Goal: Task Accomplishment & Management: Manage account settings

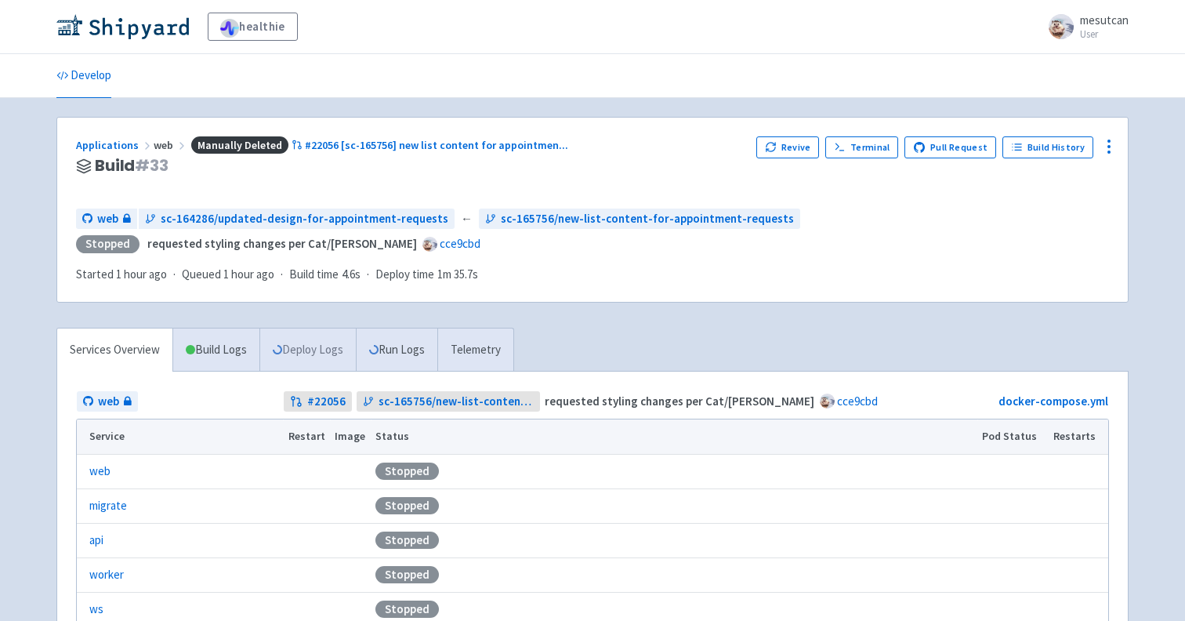
click at [328, 366] on link "Deploy Logs" at bounding box center [307, 349] width 96 height 43
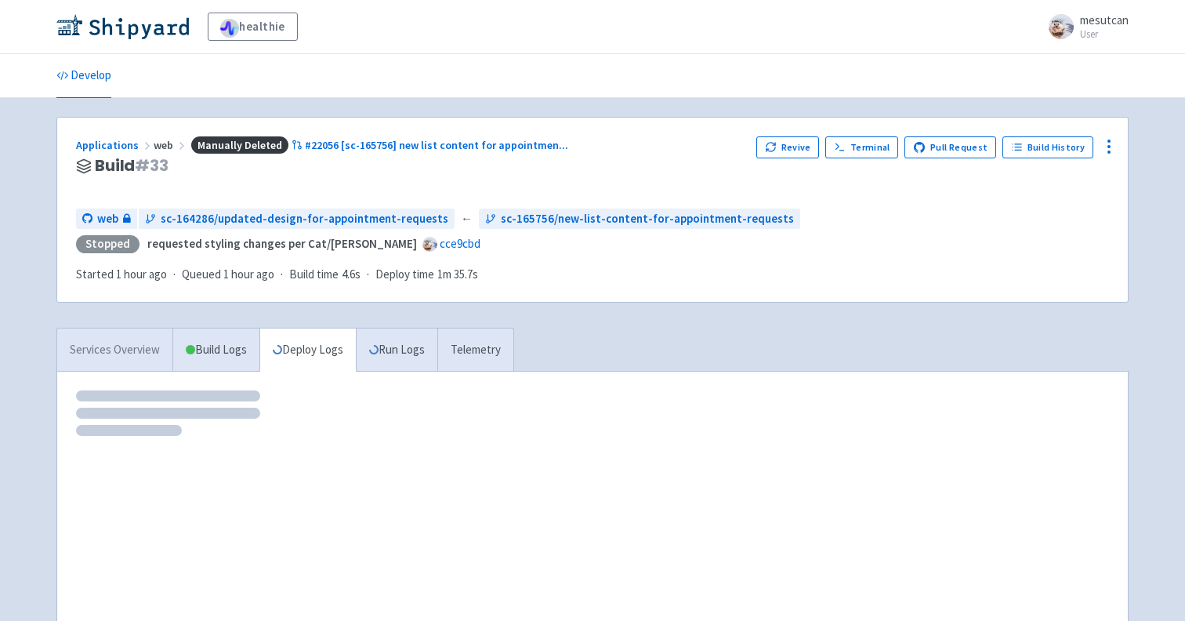
click at [100, 357] on link "Services Overview" at bounding box center [114, 349] width 115 height 43
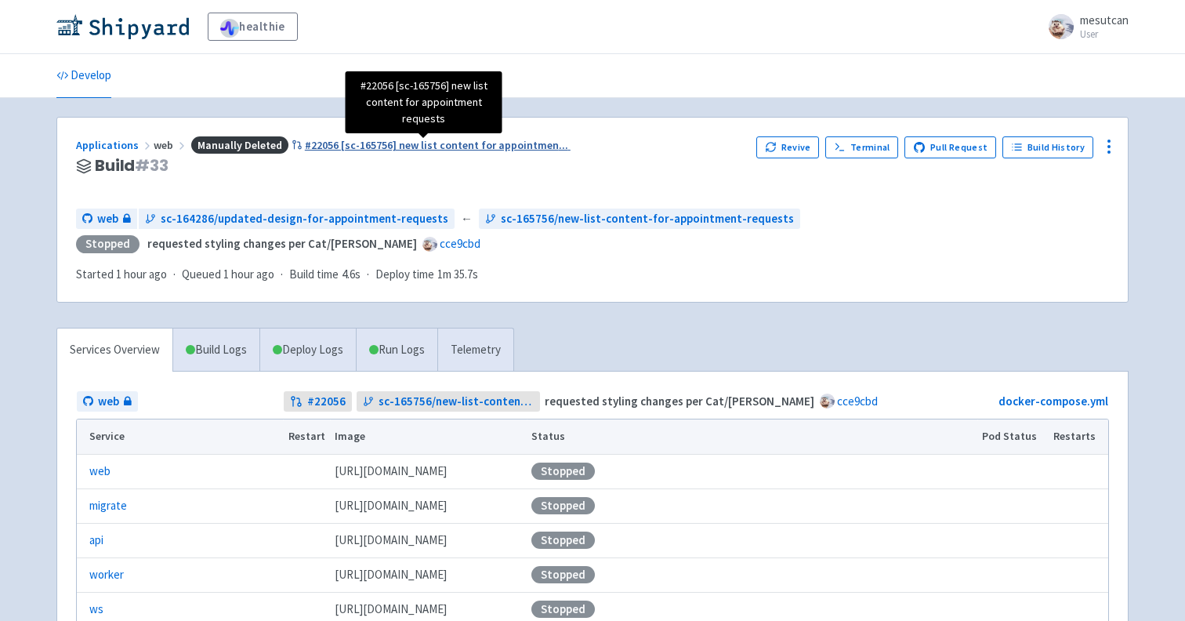
click at [479, 143] on span "#22056 [sc-165756] new list content for appointmen ..." at bounding box center [436, 145] width 263 height 14
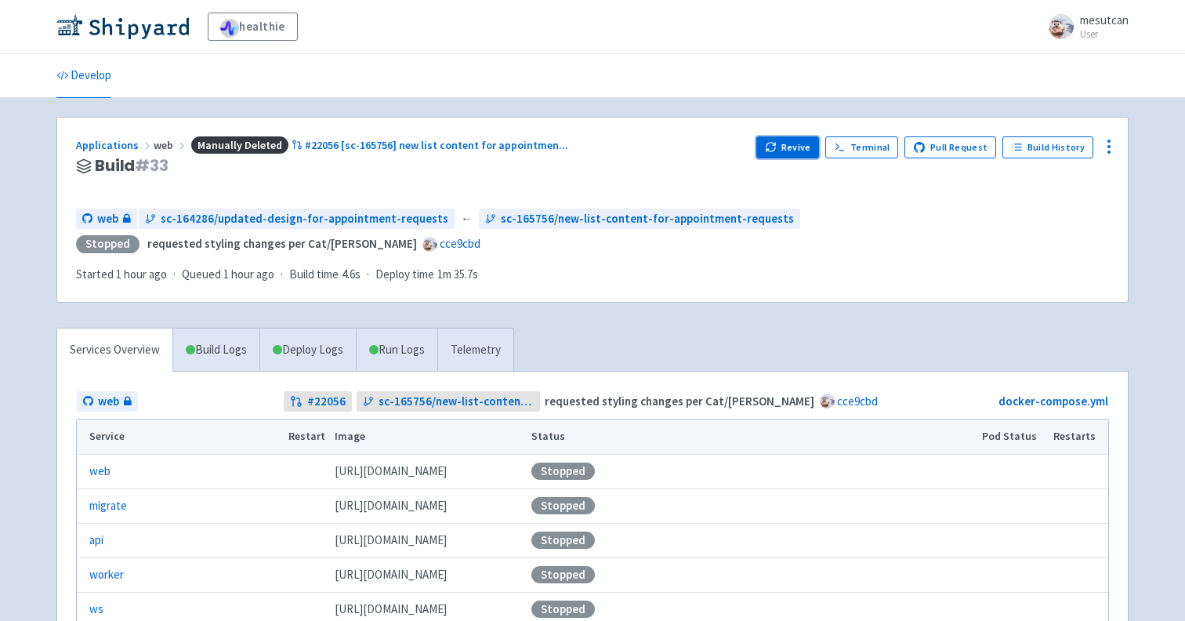
click at [803, 156] on button "Revive" at bounding box center [787, 147] width 63 height 22
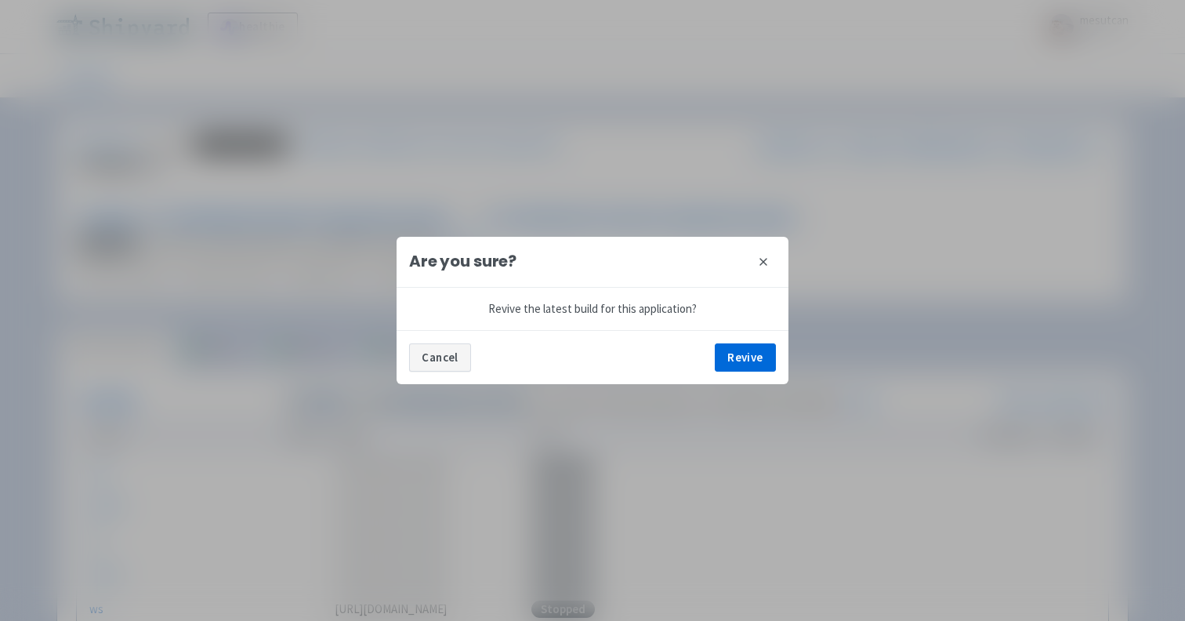
click at [424, 357] on button "Cancel" at bounding box center [440, 357] width 62 height 28
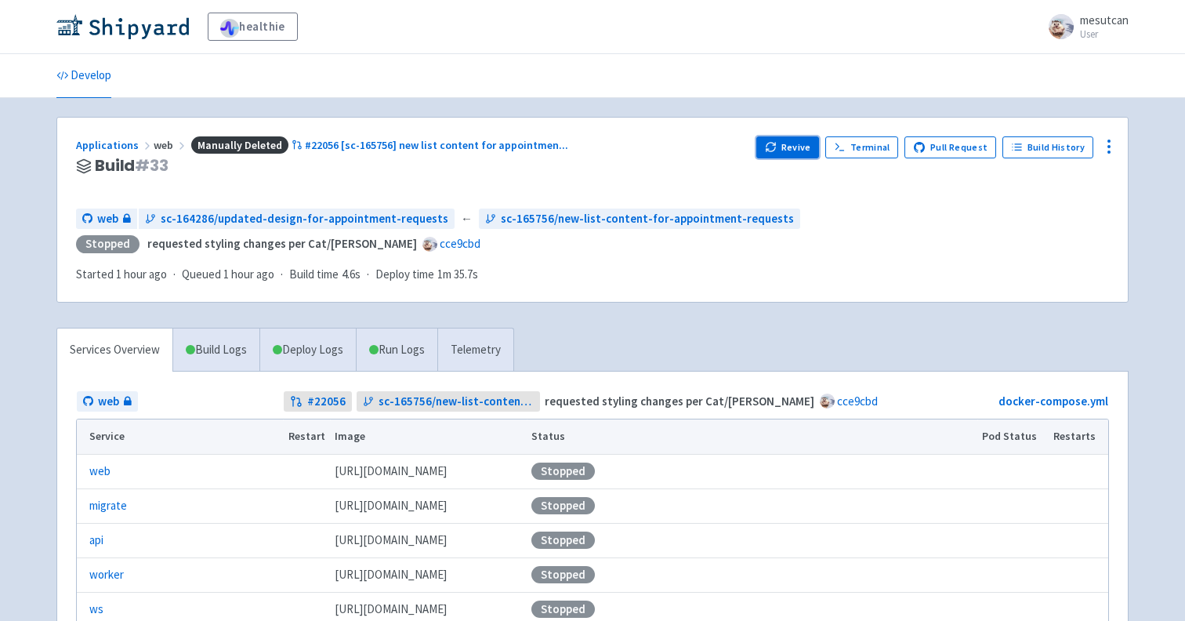
click at [806, 147] on button "Revive" at bounding box center [787, 147] width 63 height 22
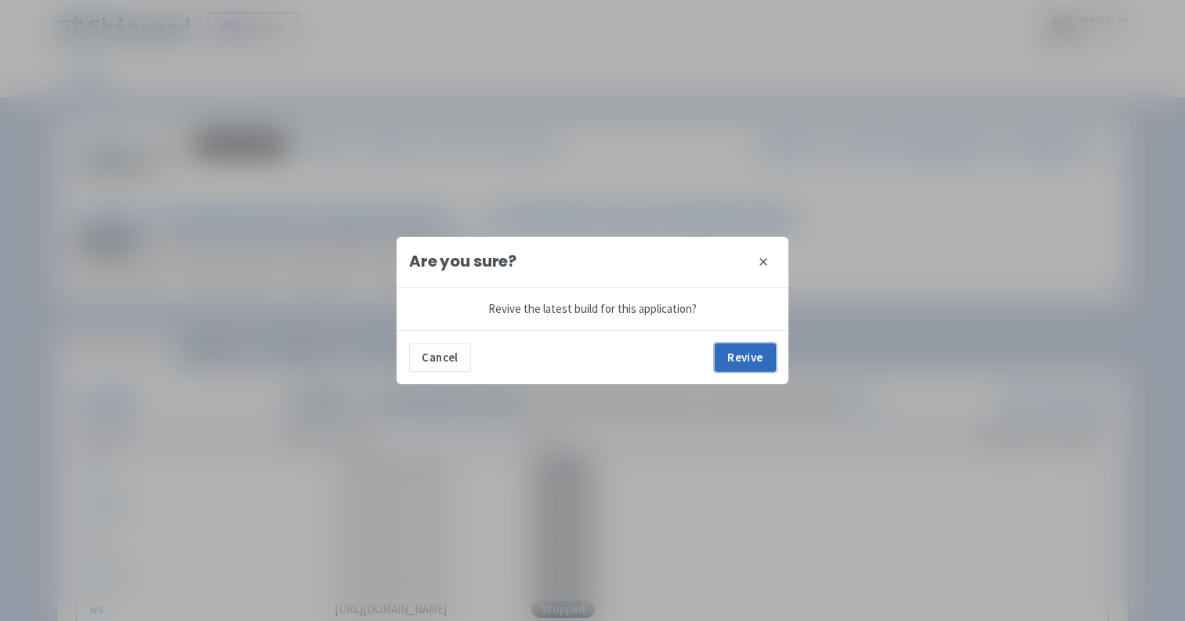
click at [772, 354] on button "Revive" at bounding box center [745, 357] width 61 height 28
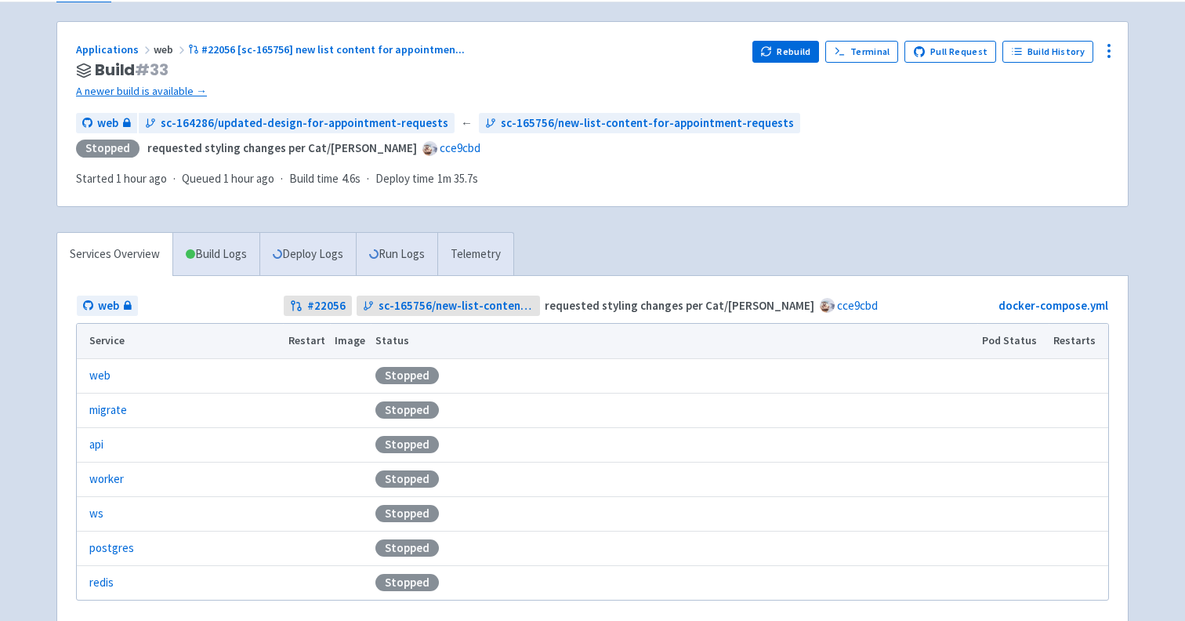
scroll to position [69, 0]
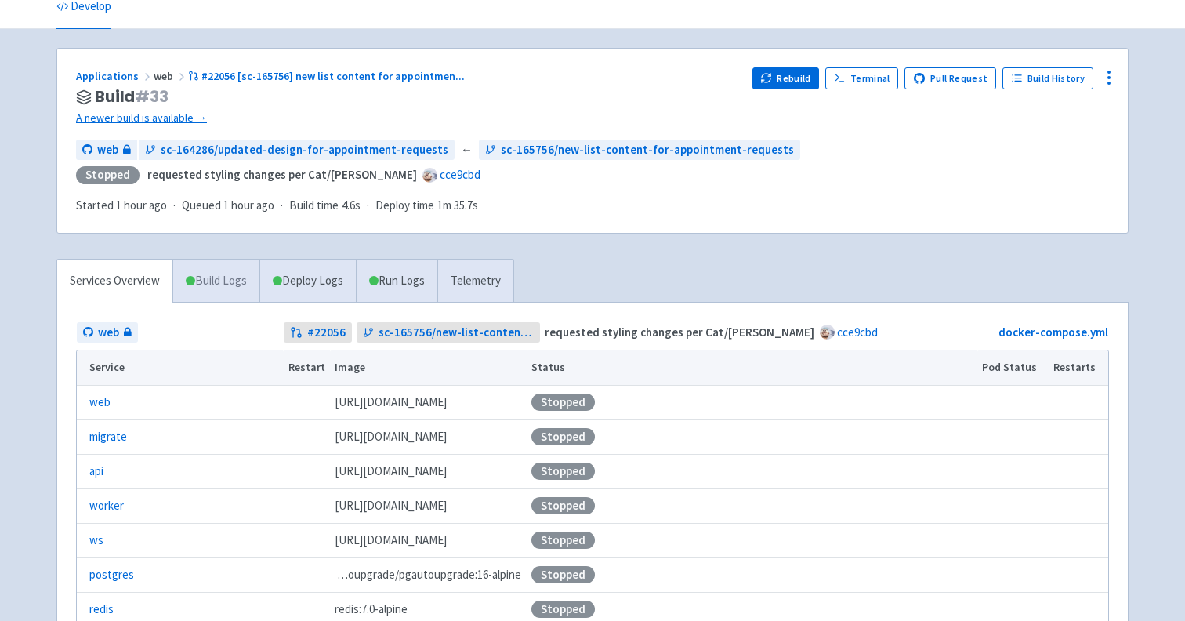
click at [220, 277] on link "Build Logs" at bounding box center [216, 280] width 86 height 43
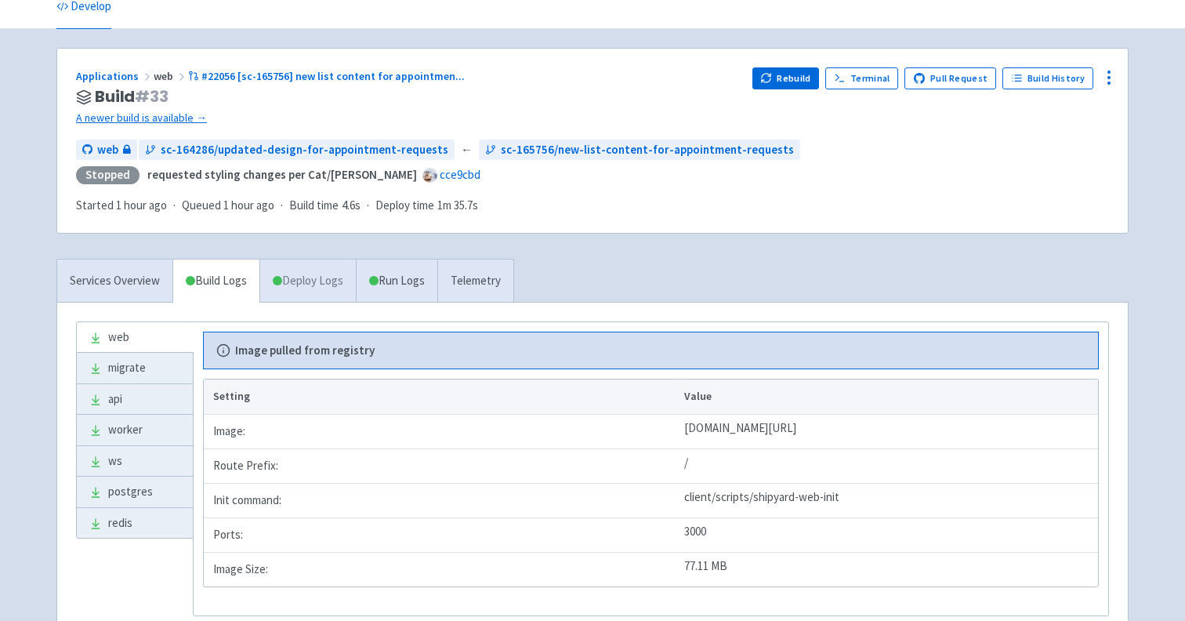
click at [336, 292] on link "Deploy Logs" at bounding box center [307, 280] width 96 height 43
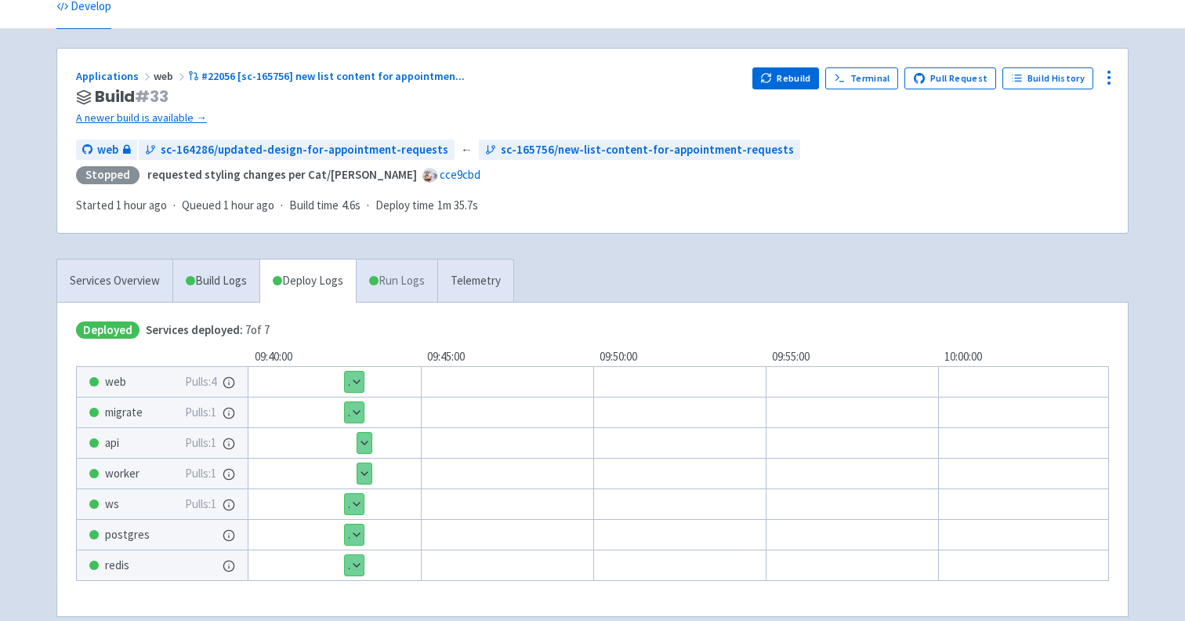
click at [391, 287] on link "Run Logs" at bounding box center [397, 280] width 82 height 43
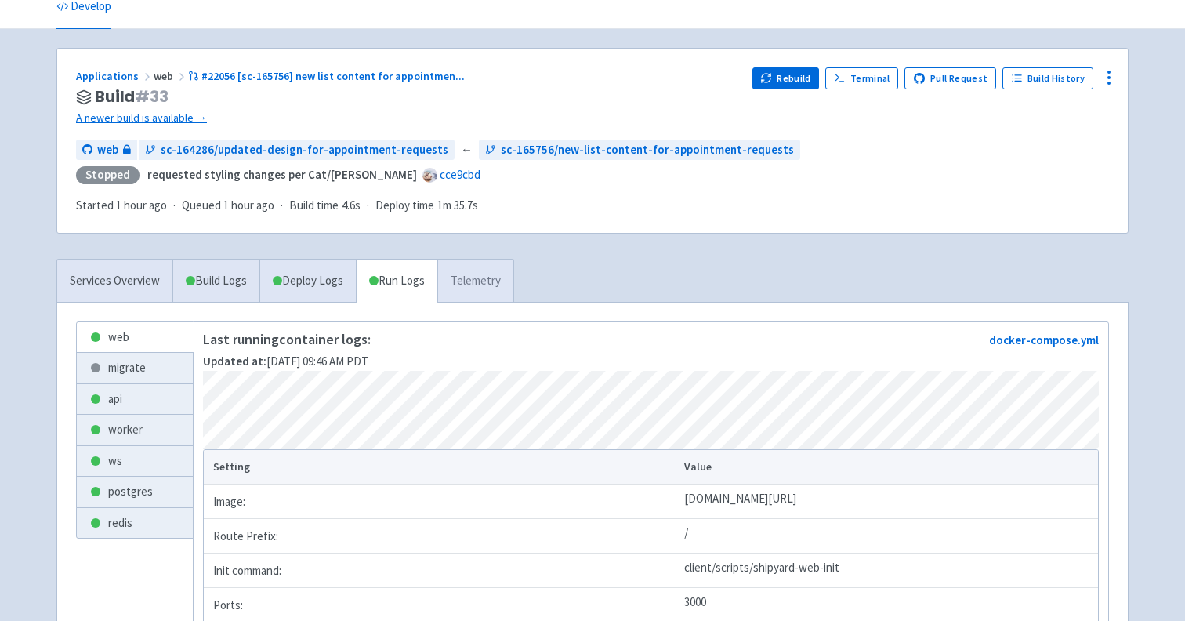
click at [459, 277] on link "Telemetry" at bounding box center [475, 280] width 76 height 43
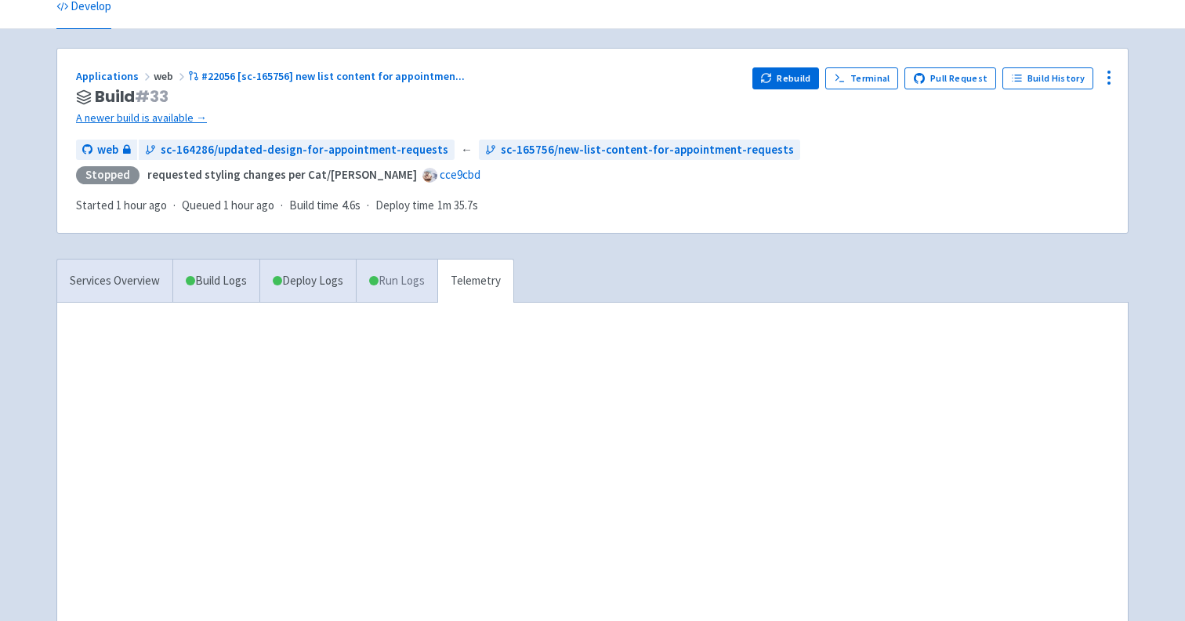
click at [410, 283] on link "Run Logs" at bounding box center [397, 280] width 82 height 43
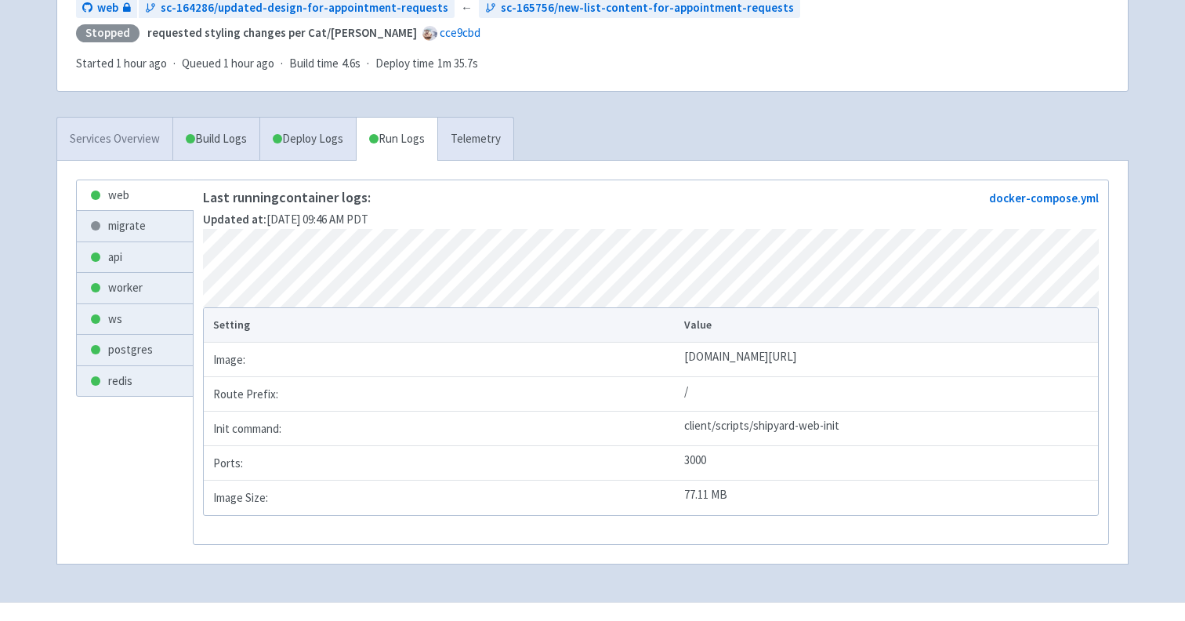
click at [133, 123] on link "Services Overview" at bounding box center [114, 139] width 115 height 43
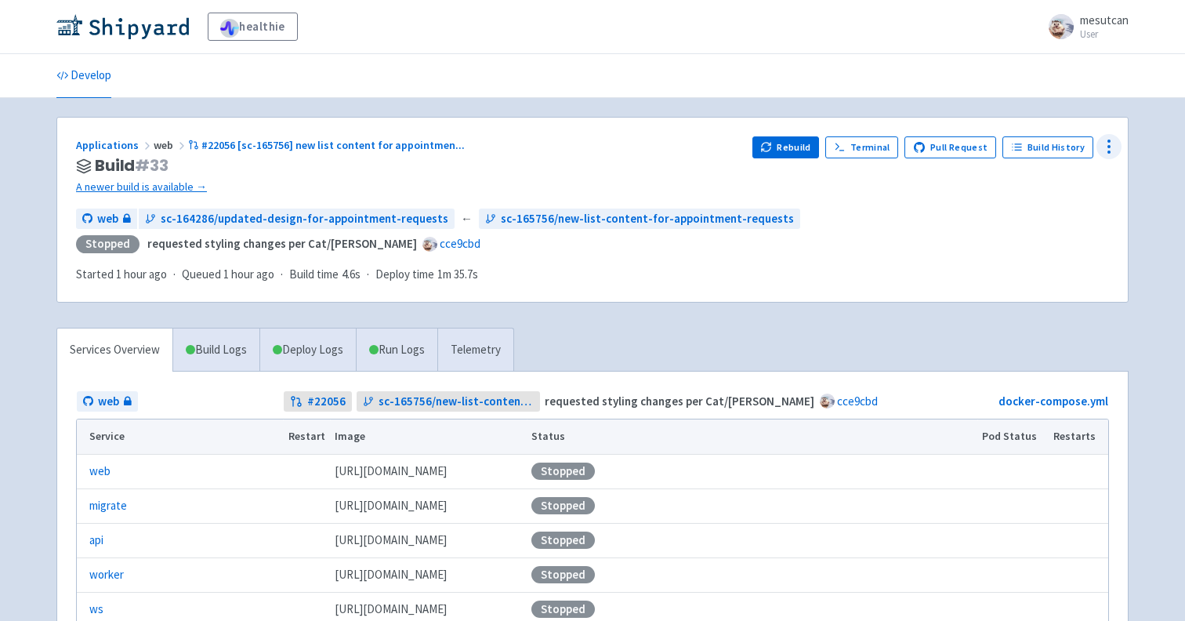
click at [1111, 147] on icon at bounding box center [1109, 146] width 19 height 19
click at [1064, 213] on span "Data Dashboard" at bounding box center [1037, 210] width 79 height 22
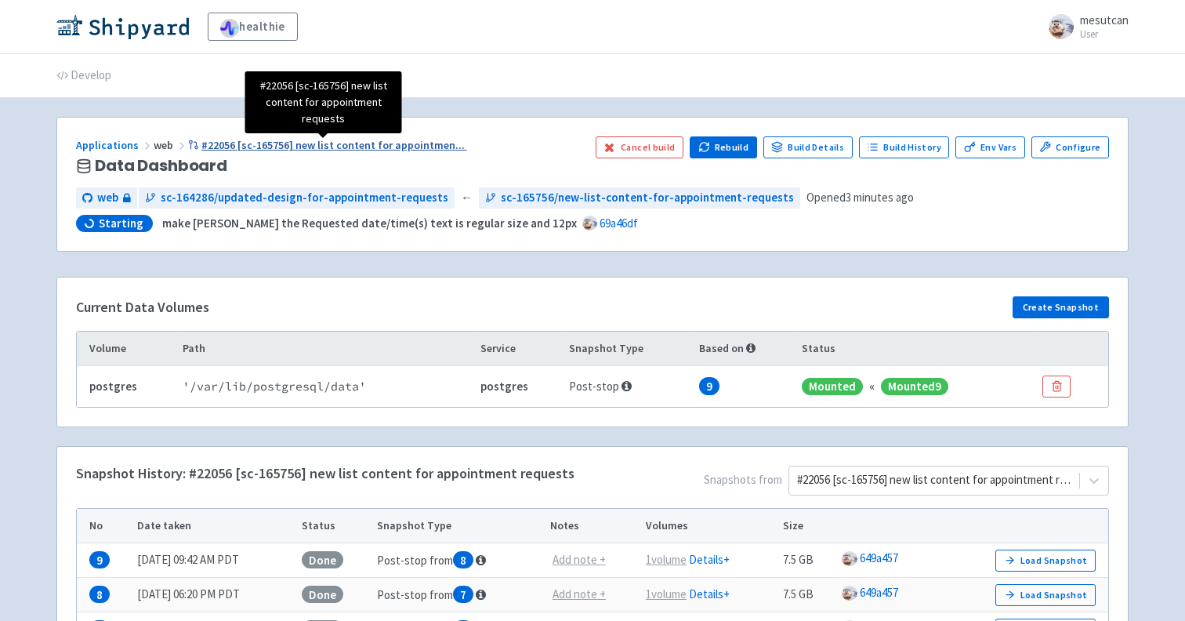
click at [243, 151] on span "#22056 [sc-165756] new list content for appointmen ..." at bounding box center [332, 145] width 263 height 14
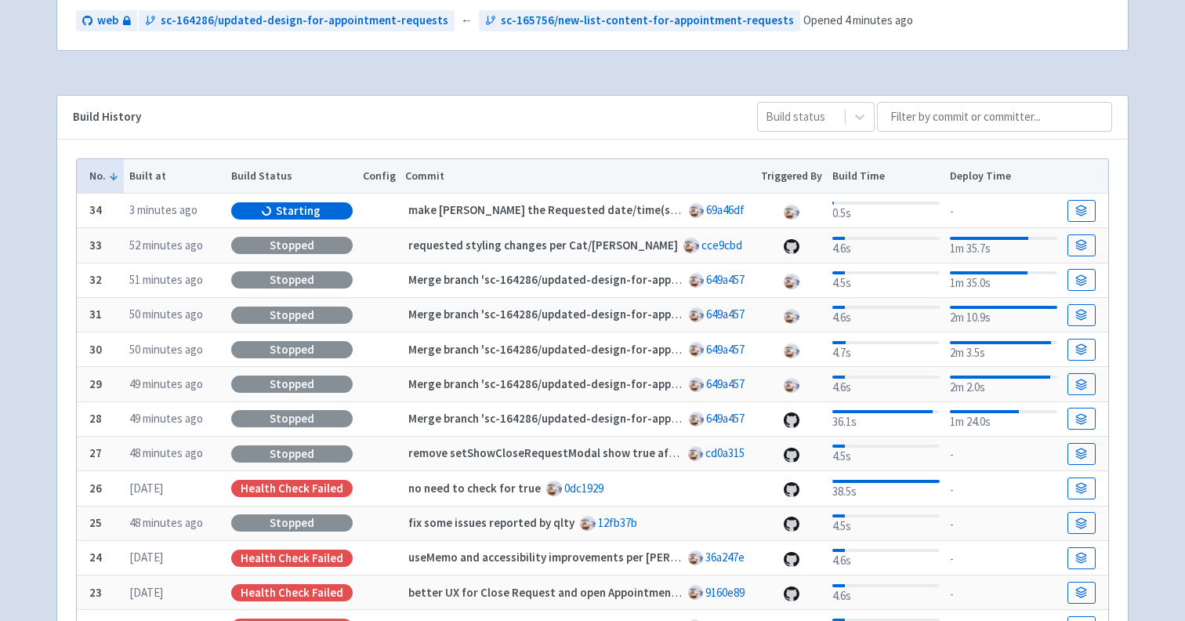
scroll to position [300, 0]
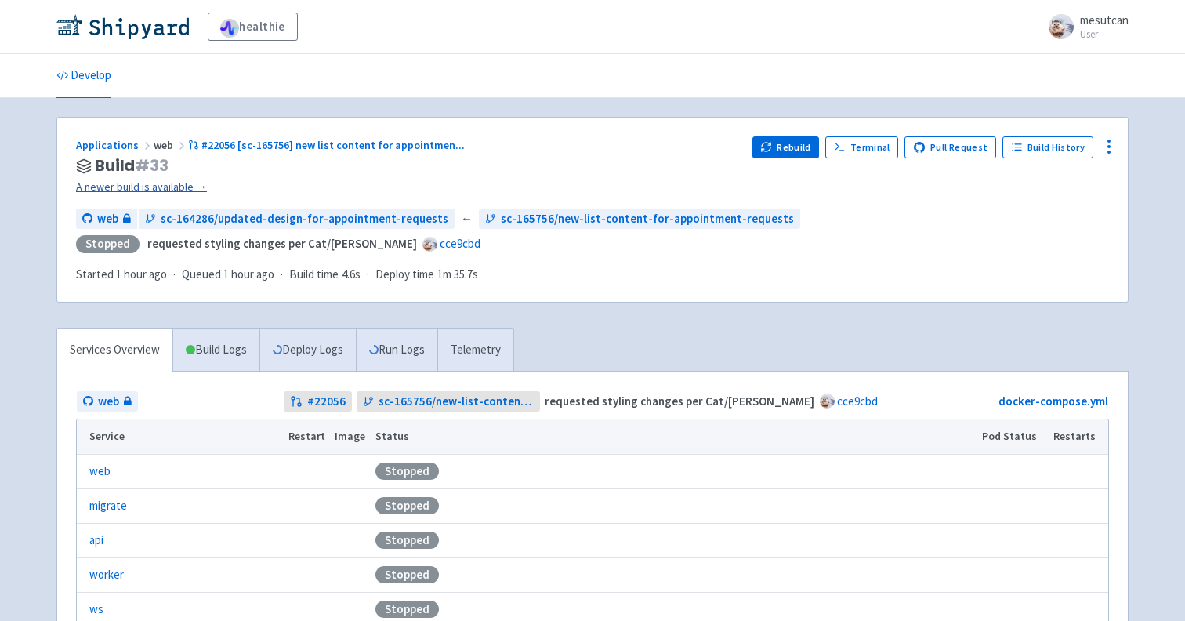
click at [178, 188] on link "A newer build is available →" at bounding box center [408, 187] width 664 height 18
